Goal: Obtain resource: Download file/media

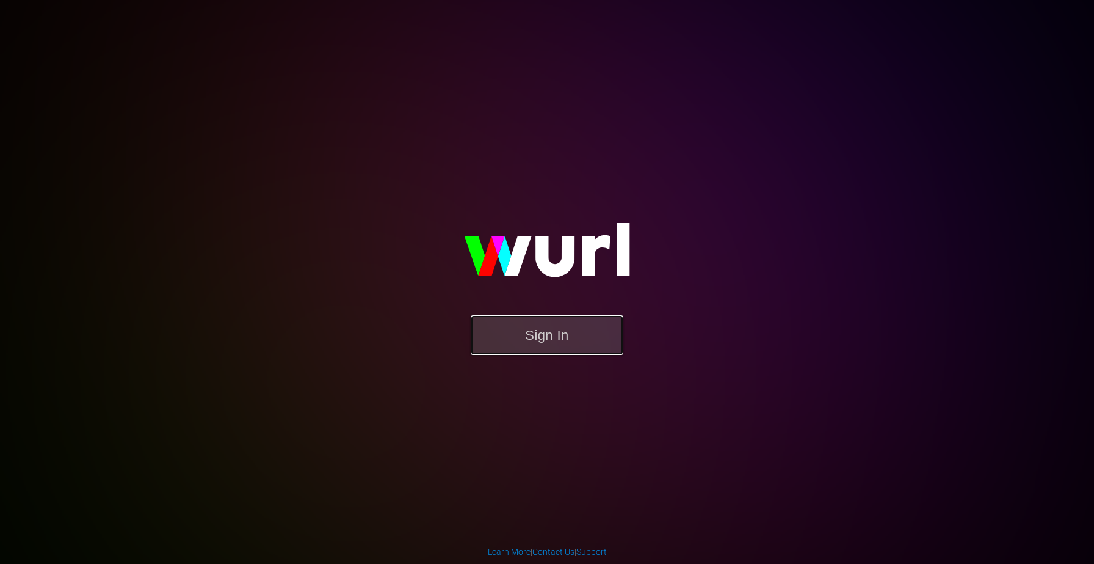
click at [552, 351] on button "Sign In" at bounding box center [547, 335] width 153 height 40
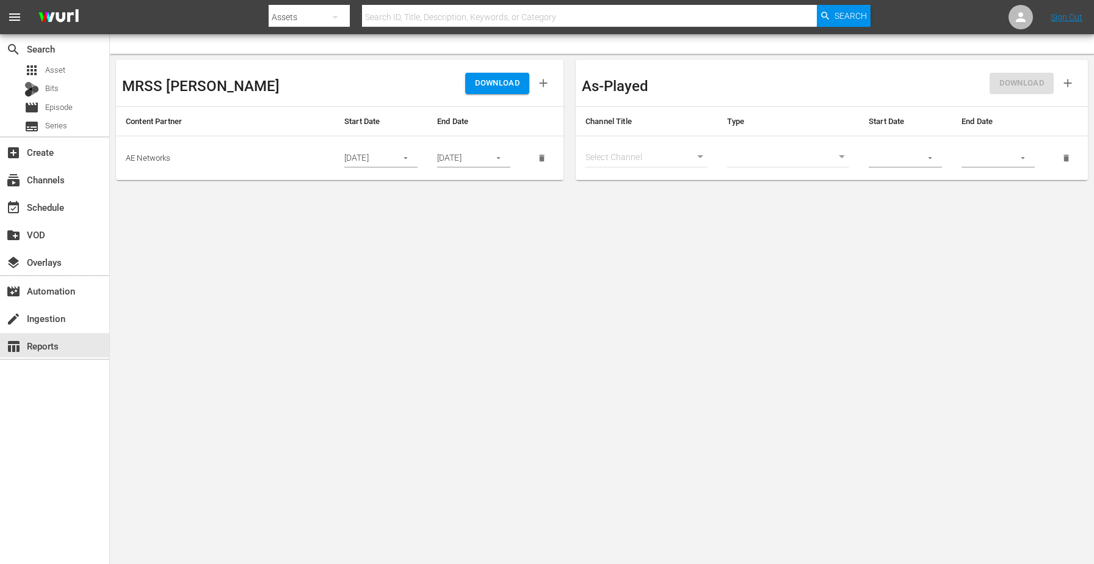
click at [407, 159] on icon "button" at bounding box center [405, 157] width 9 height 9
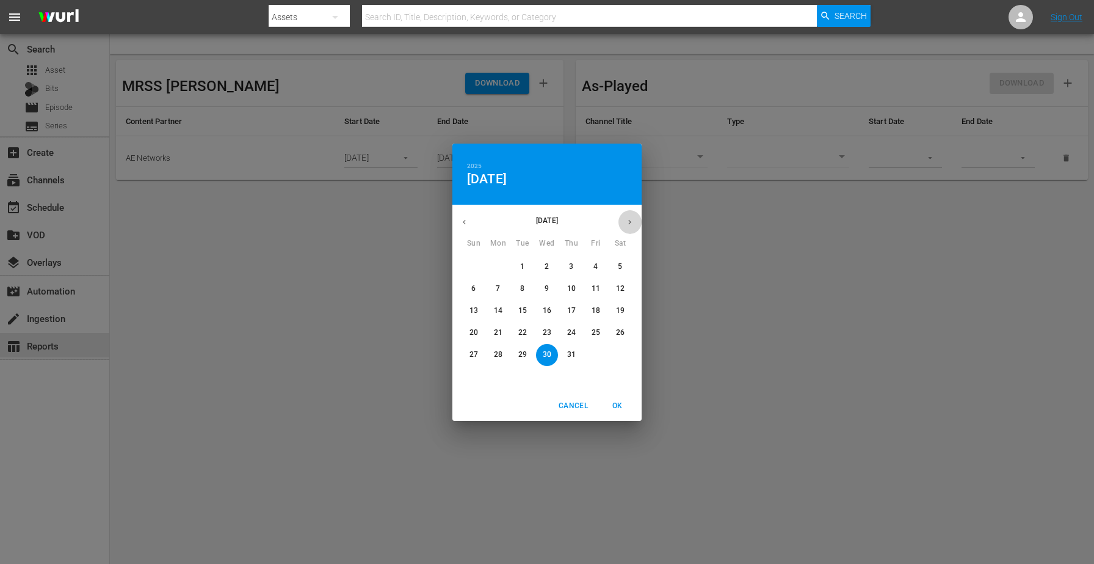
click at [626, 219] on icon "button" at bounding box center [629, 221] width 9 height 9
click at [568, 288] on span "7" at bounding box center [572, 288] width 22 height 10
click at [619, 403] on span "OK" at bounding box center [617, 405] width 29 height 13
type input "08/07/2025"
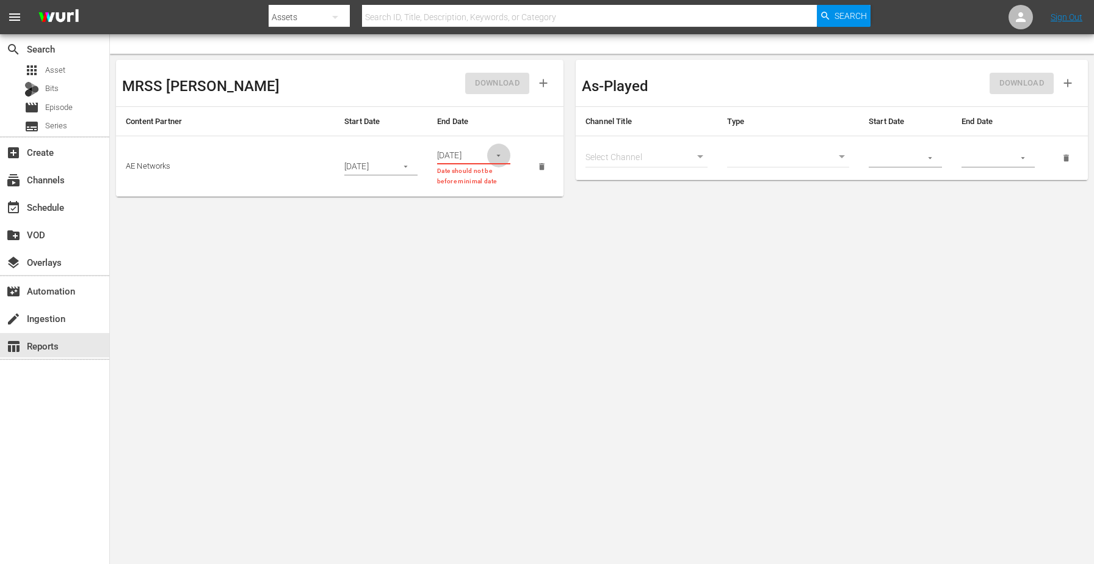
click at [497, 157] on icon "button" at bounding box center [498, 155] width 9 height 9
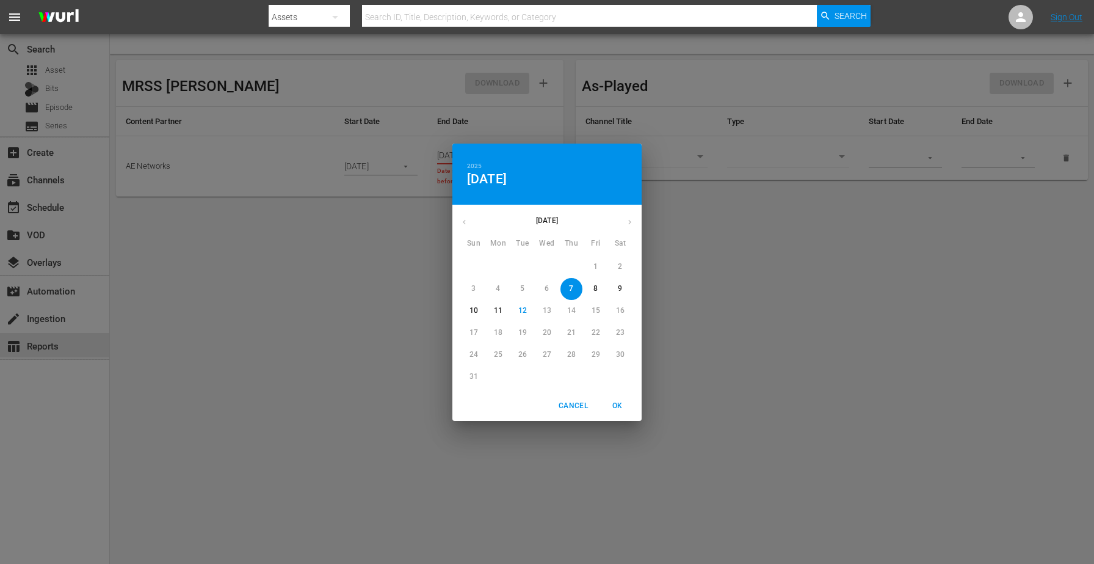
click at [595, 290] on p "8" at bounding box center [596, 288] width 4 height 10
click at [619, 409] on span "OK" at bounding box center [617, 405] width 29 height 13
type input "08/08/2025"
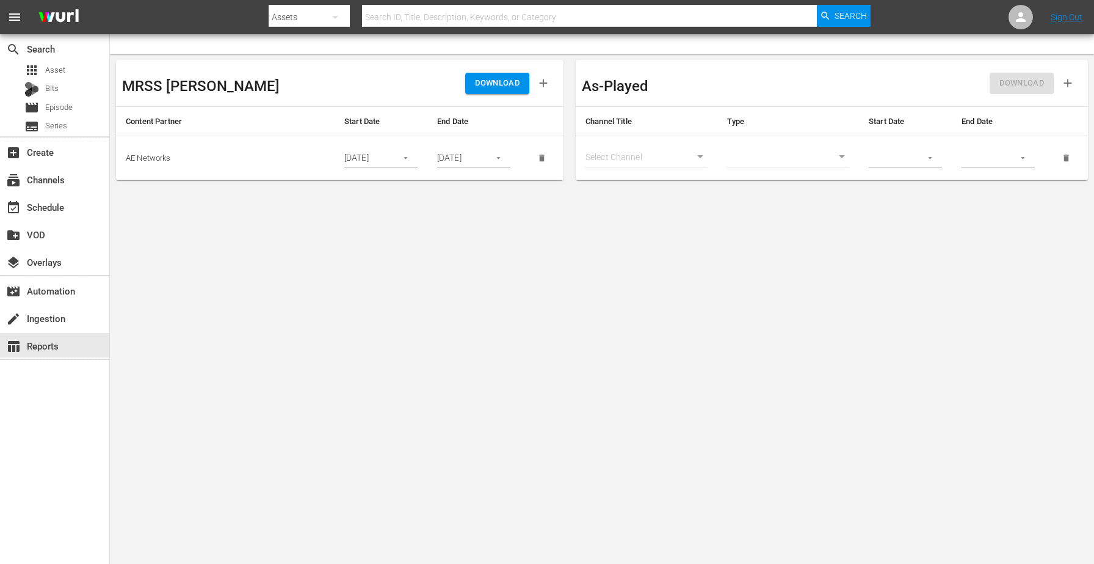
click at [490, 89] on span "DOWNLOAD" at bounding box center [497, 83] width 45 height 14
